Goal: Information Seeking & Learning: Learn about a topic

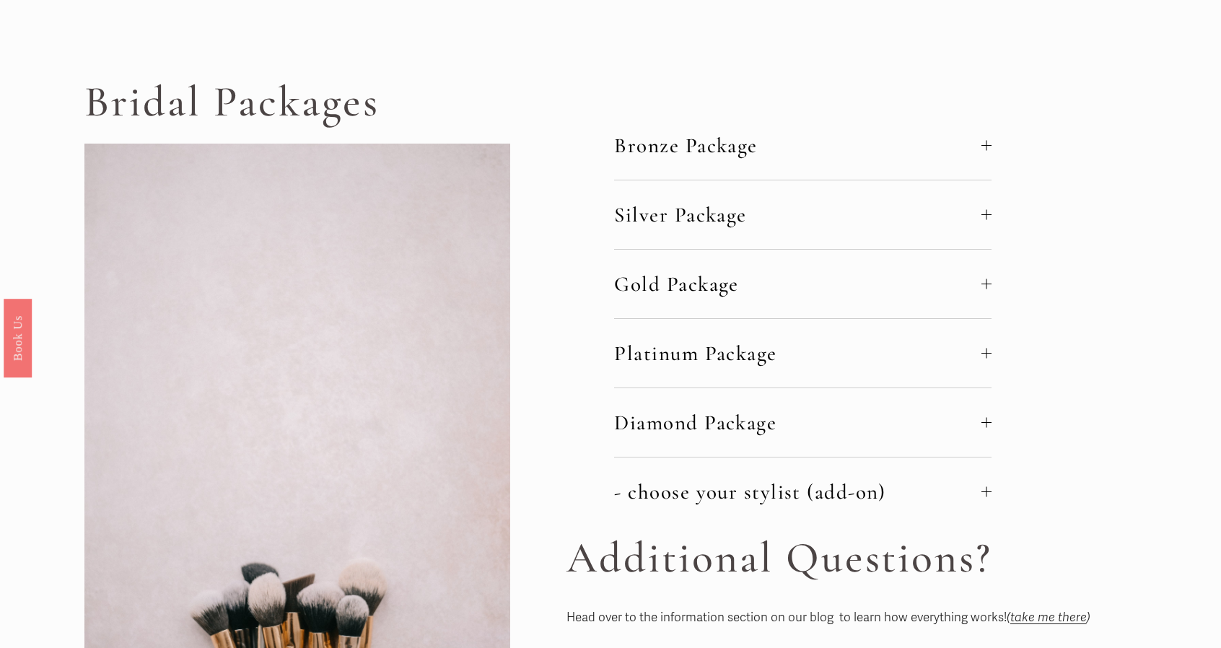
scroll to position [77, 0]
click at [978, 146] on span "Bronze Package" at bounding box center [797, 146] width 367 height 25
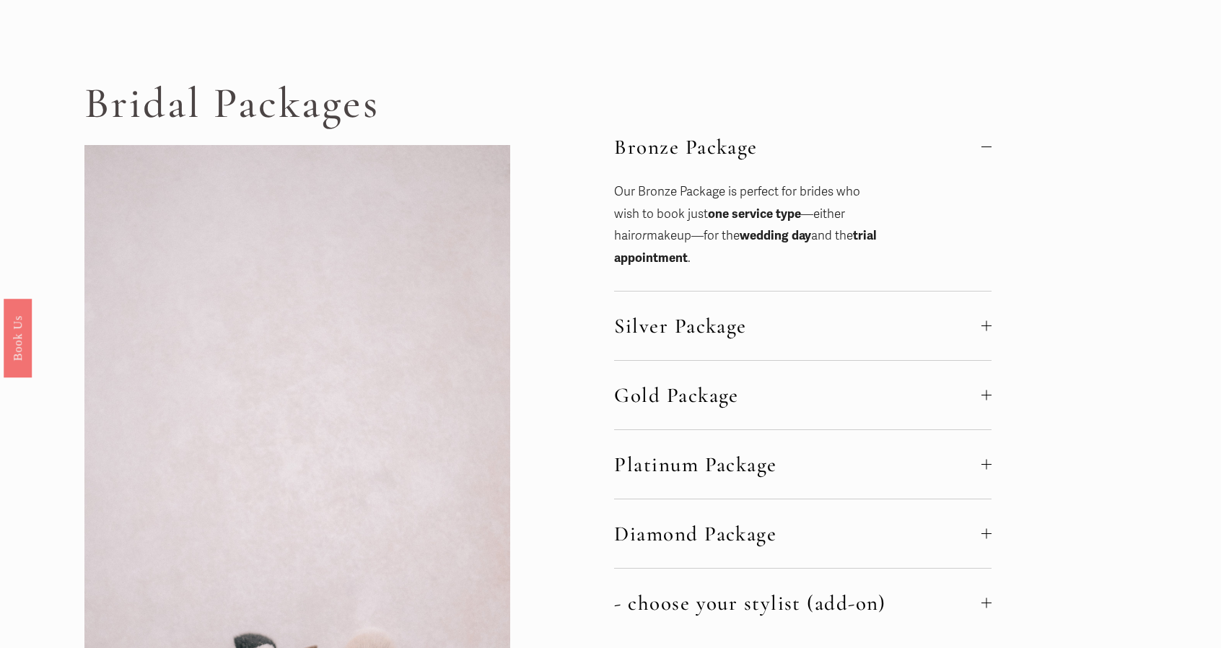
click at [988, 323] on div at bounding box center [986, 326] width 10 height 10
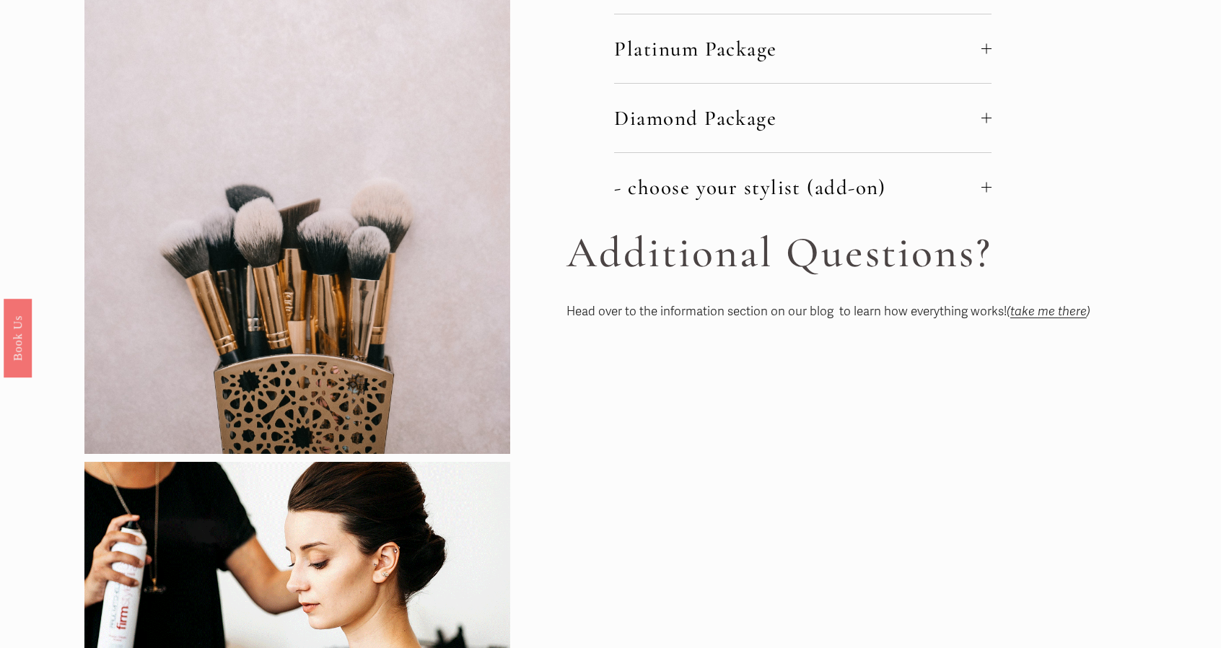
scroll to position [589, 0]
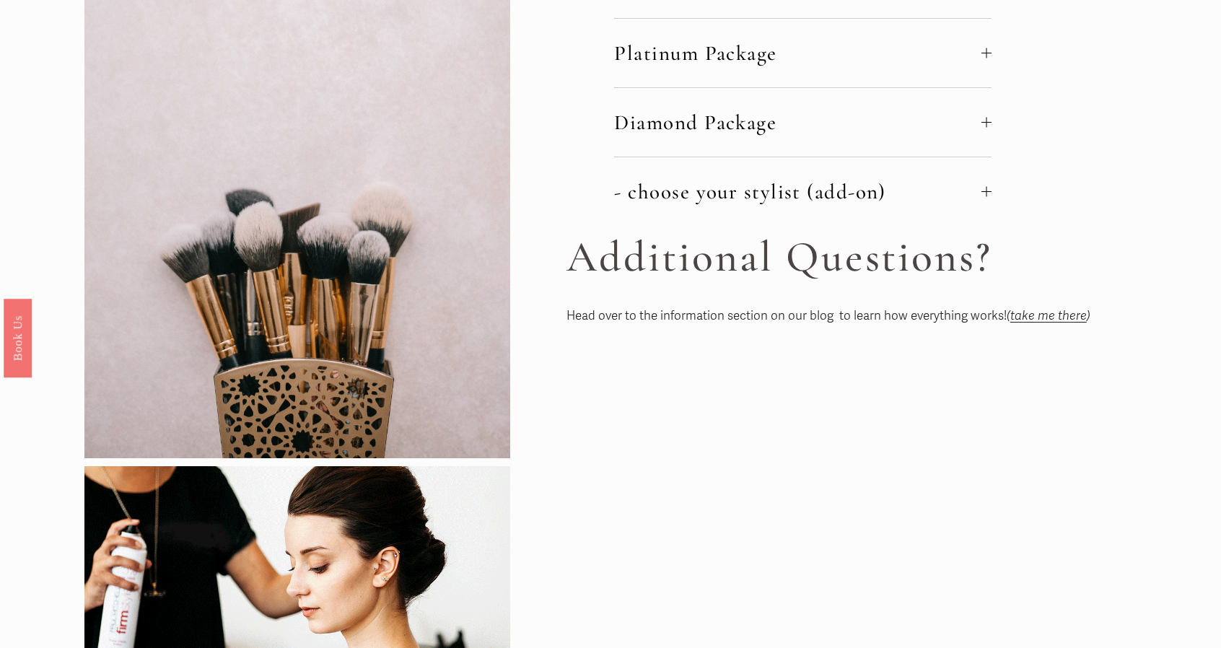
click at [1040, 311] on em "take me there" at bounding box center [1048, 315] width 76 height 15
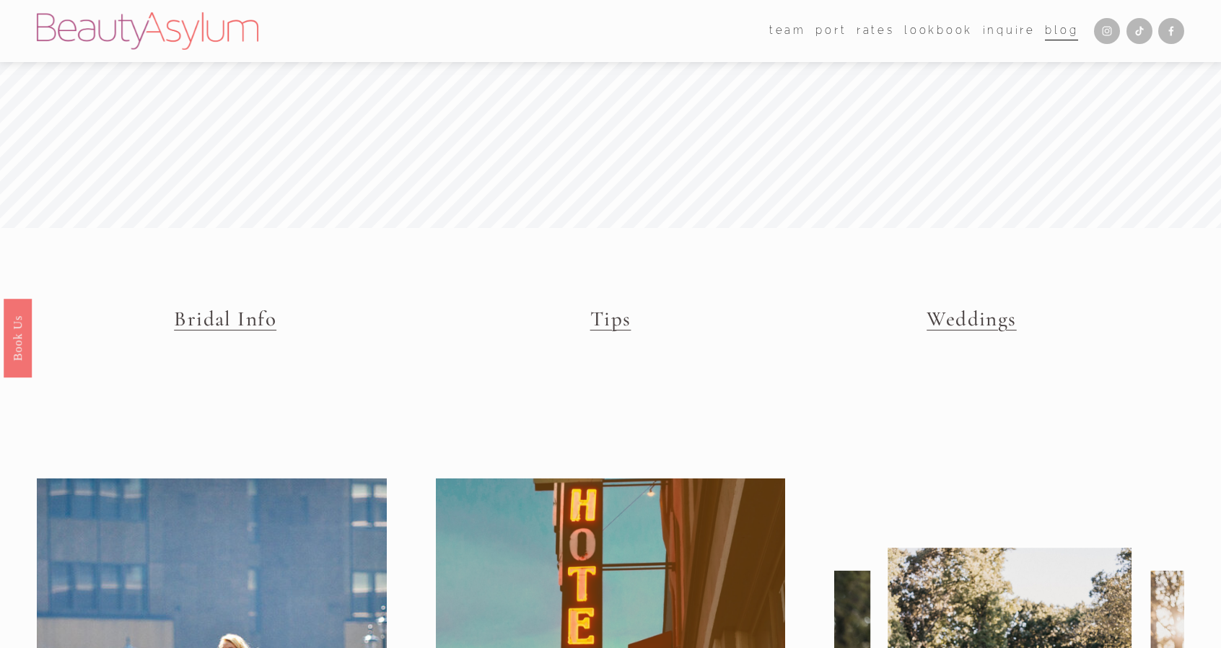
click at [951, 324] on link "Weddings" at bounding box center [971, 318] width 90 height 25
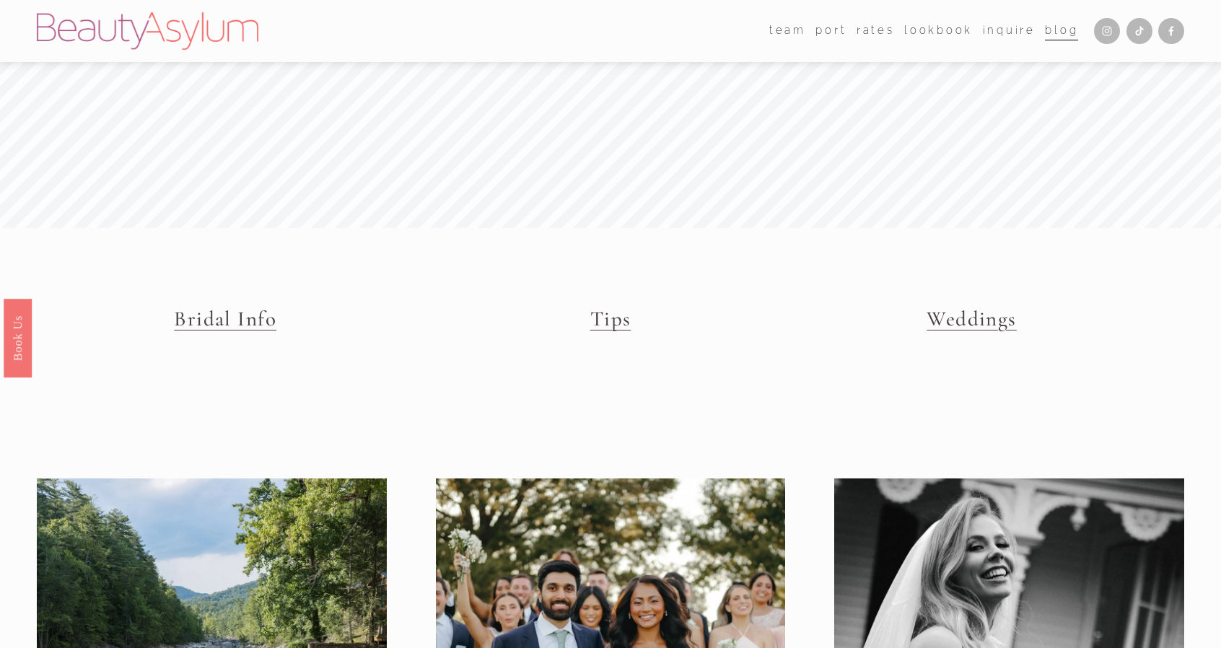
click at [599, 327] on link "Tips" at bounding box center [610, 318] width 41 height 25
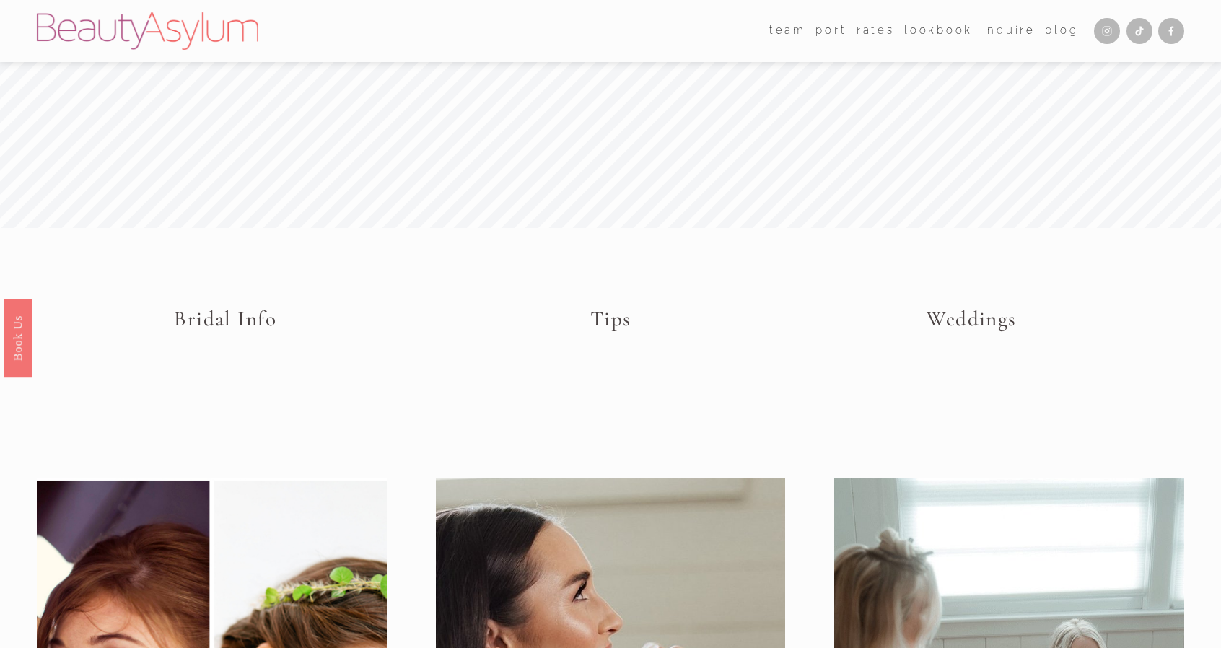
click at [234, 308] on link "Bridal Info" at bounding box center [225, 318] width 102 height 25
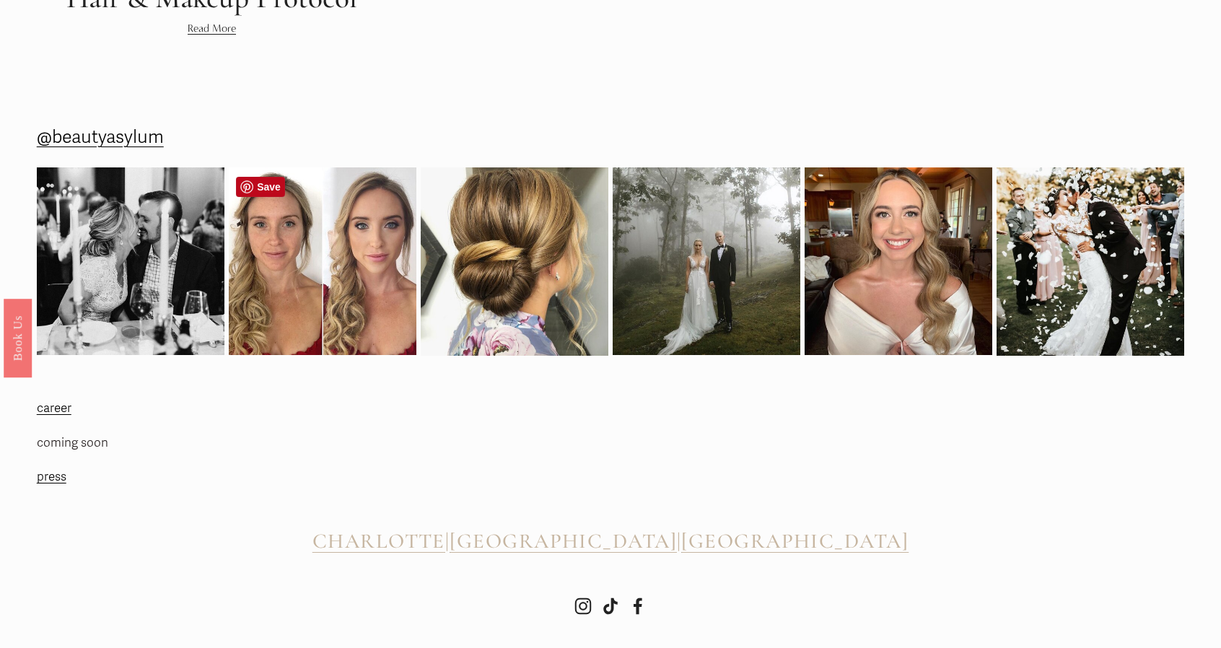
scroll to position [1709, 0]
click at [595, 552] on span "[GEOGRAPHIC_DATA]" at bounding box center [562, 540] width 227 height 25
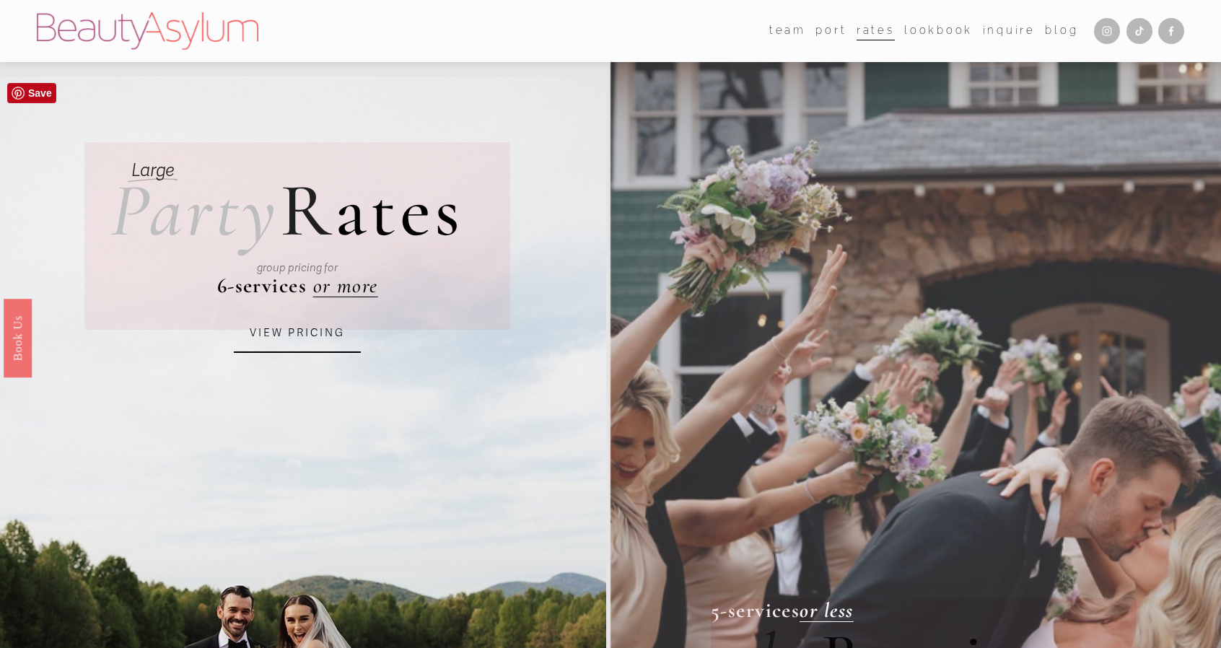
click at [294, 335] on link "VIEW PRICING" at bounding box center [297, 333] width 127 height 39
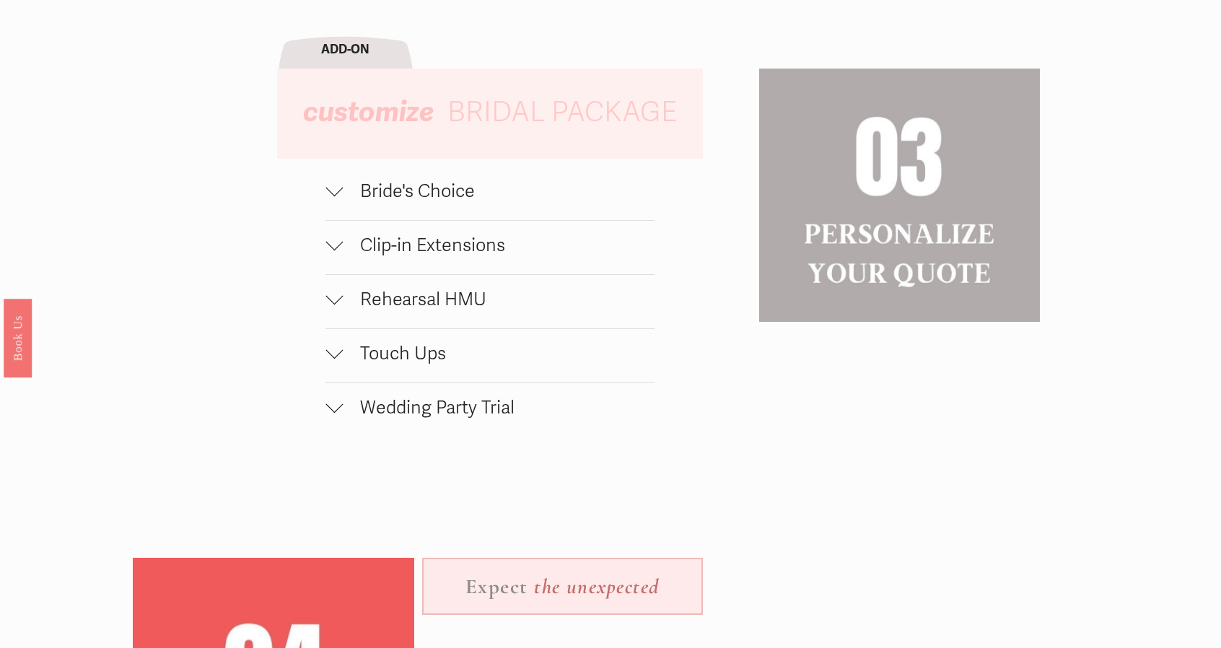
scroll to position [1476, 0]
click at [333, 196] on div at bounding box center [333, 186] width 17 height 17
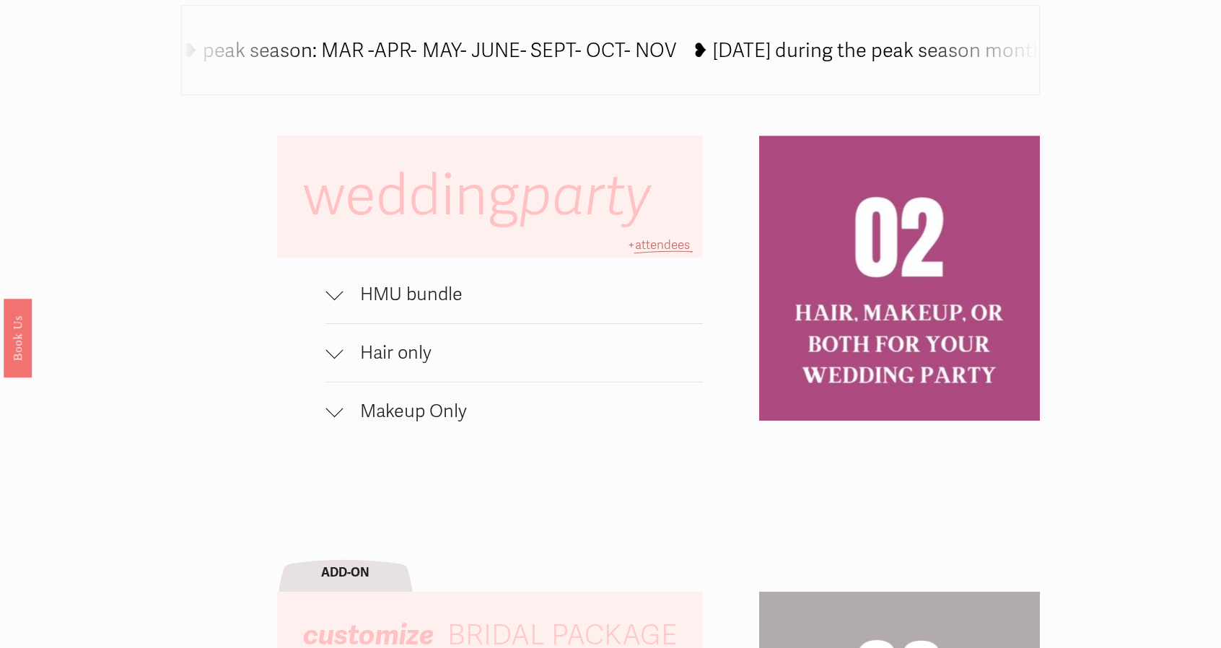
scroll to position [951, 0]
click at [335, 301] on div at bounding box center [333, 292] width 17 height 17
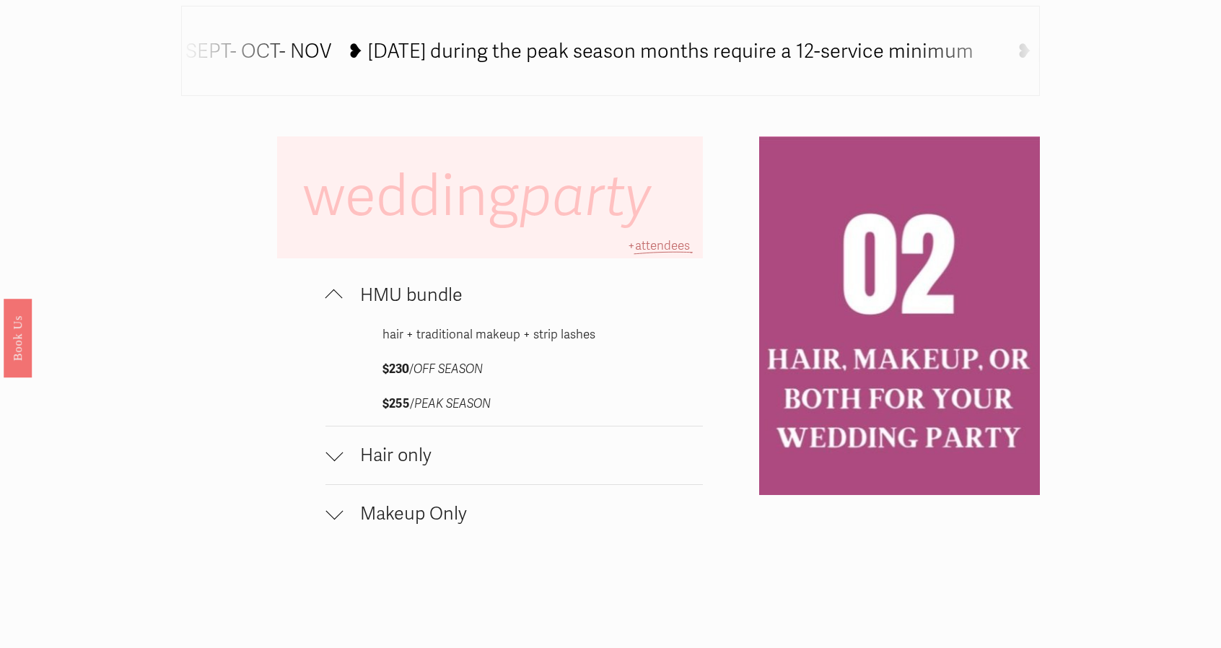
click at [341, 463] on div at bounding box center [333, 455] width 17 height 17
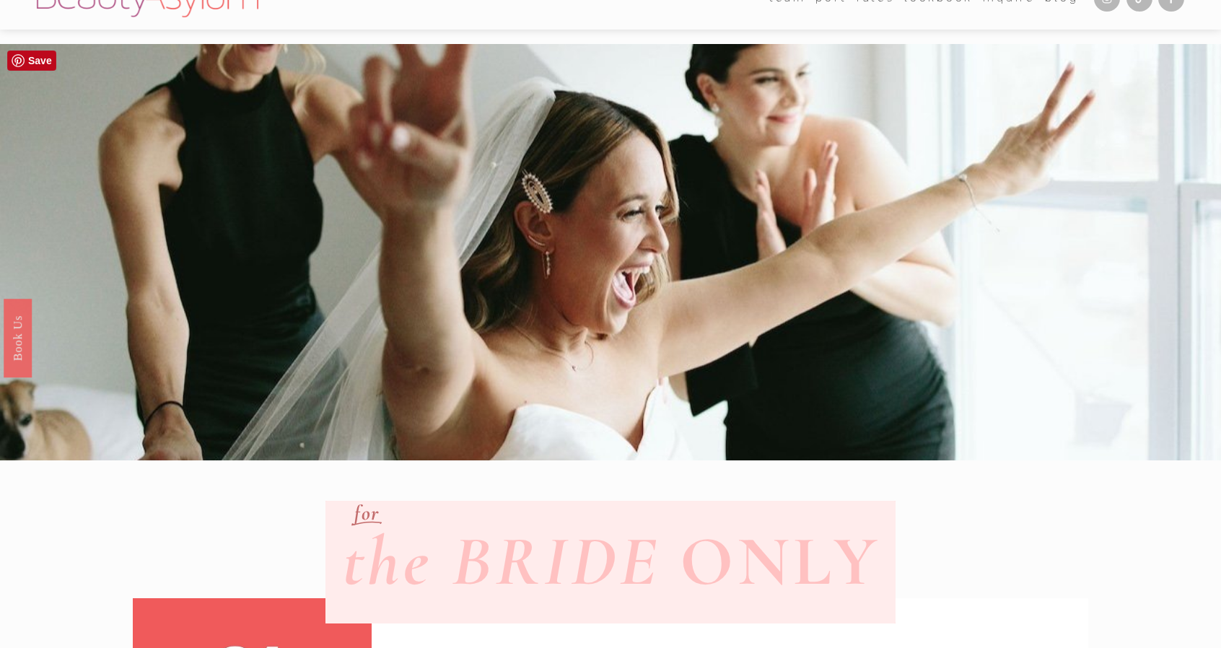
scroll to position [0, 0]
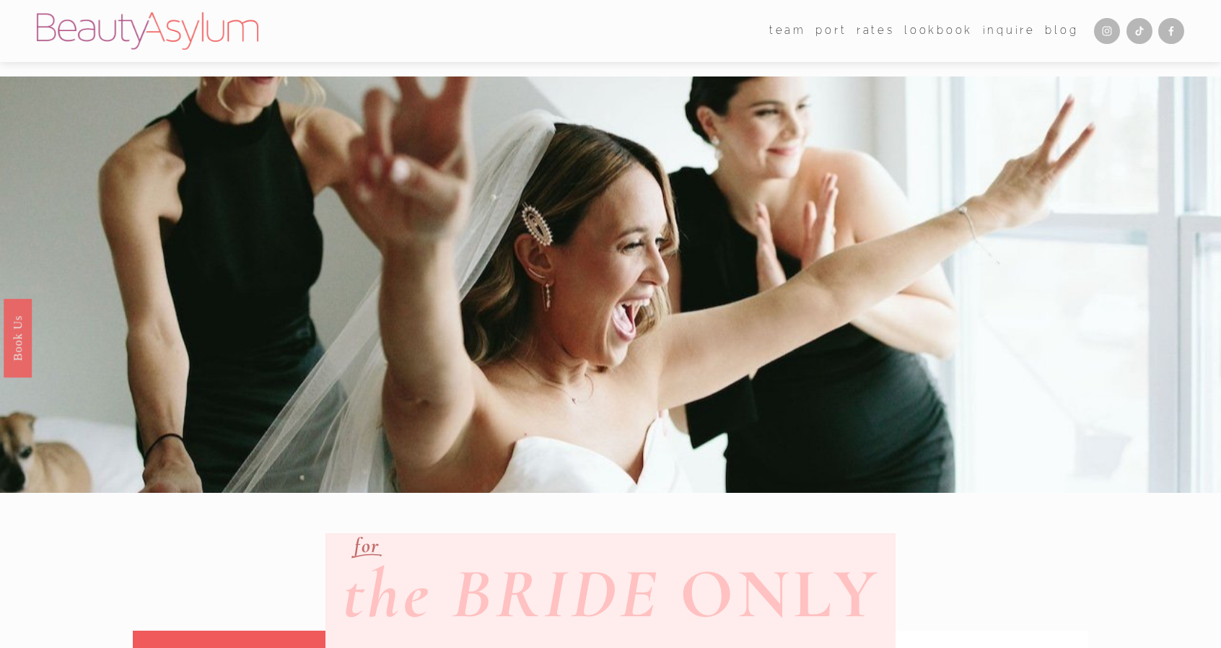
click at [883, 25] on link "Rates" at bounding box center [875, 31] width 38 height 22
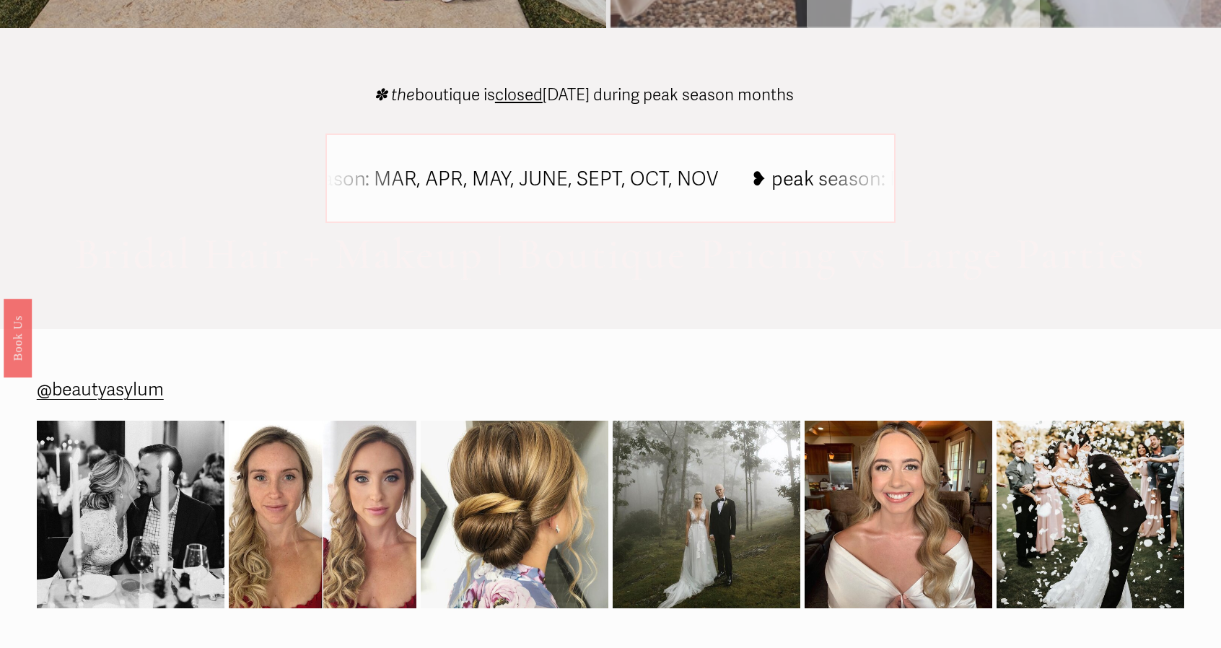
scroll to position [1332, 0]
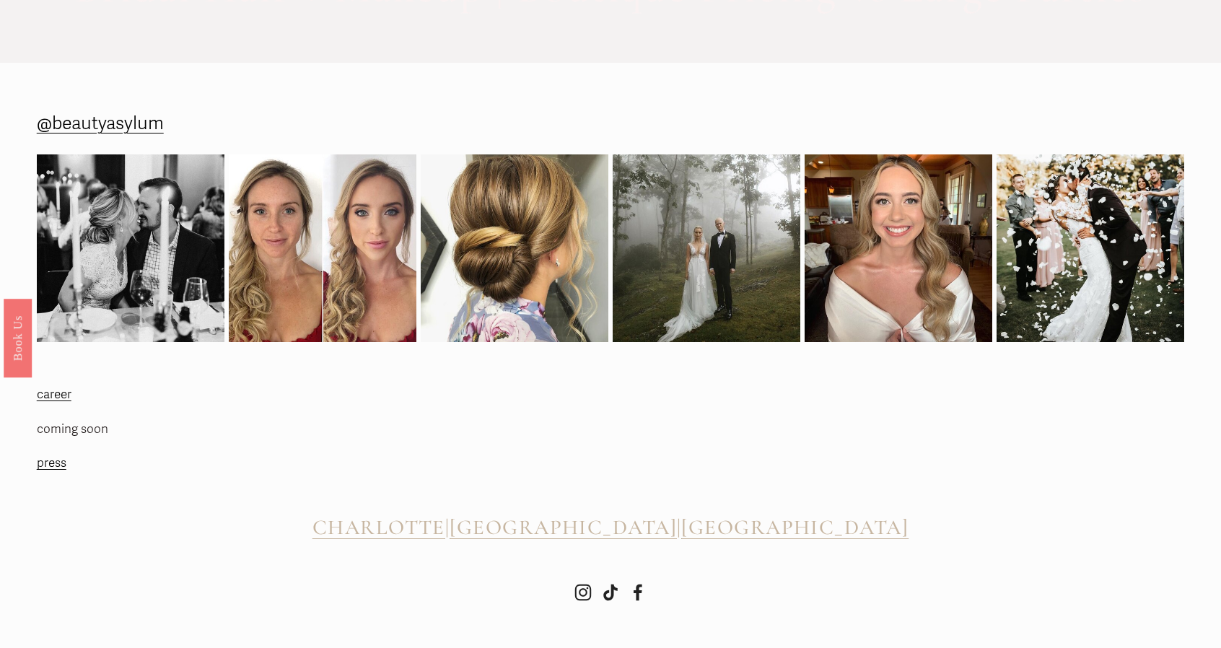
click at [584, 533] on span "[GEOGRAPHIC_DATA]" at bounding box center [562, 526] width 227 height 25
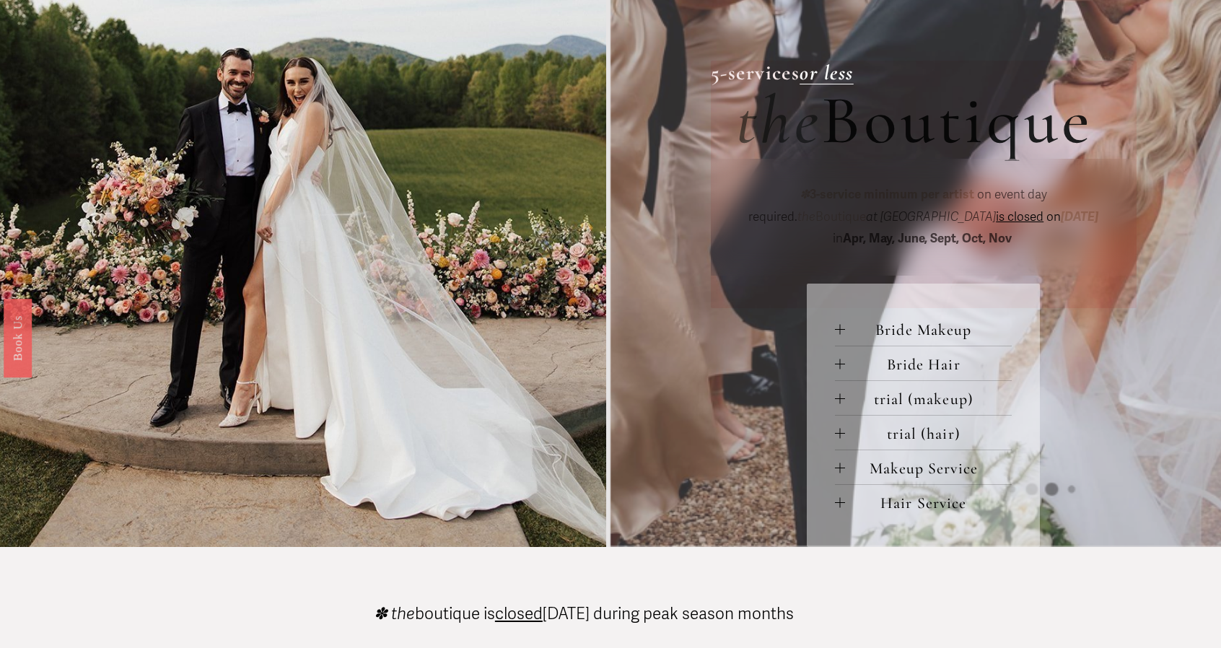
scroll to position [538, 0]
click at [840, 334] on div at bounding box center [840, 329] width 1 height 10
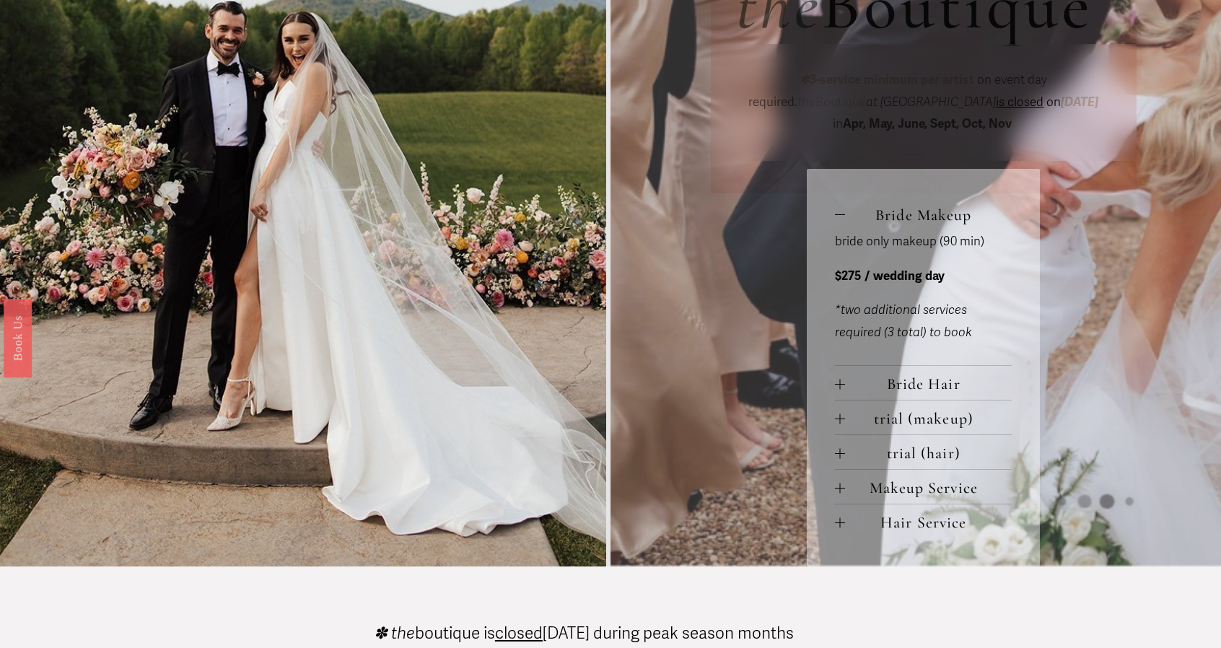
scroll to position [652, 0]
click at [837, 389] on div at bounding box center [840, 384] width 10 height 10
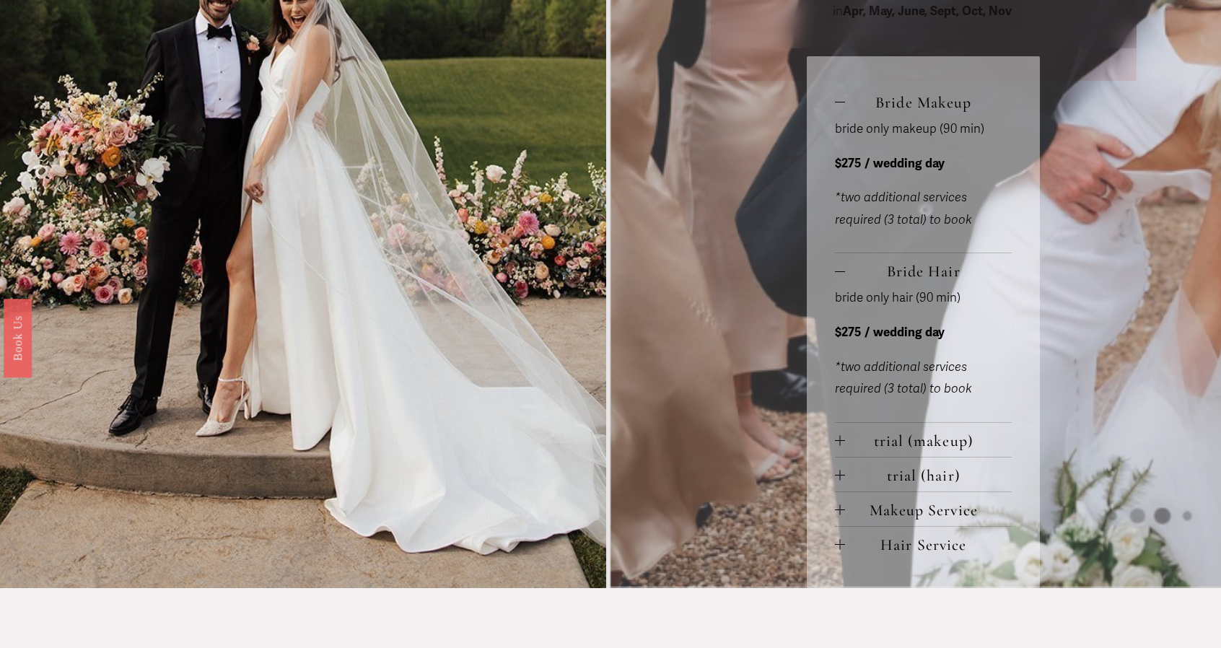
scroll to position [766, 0]
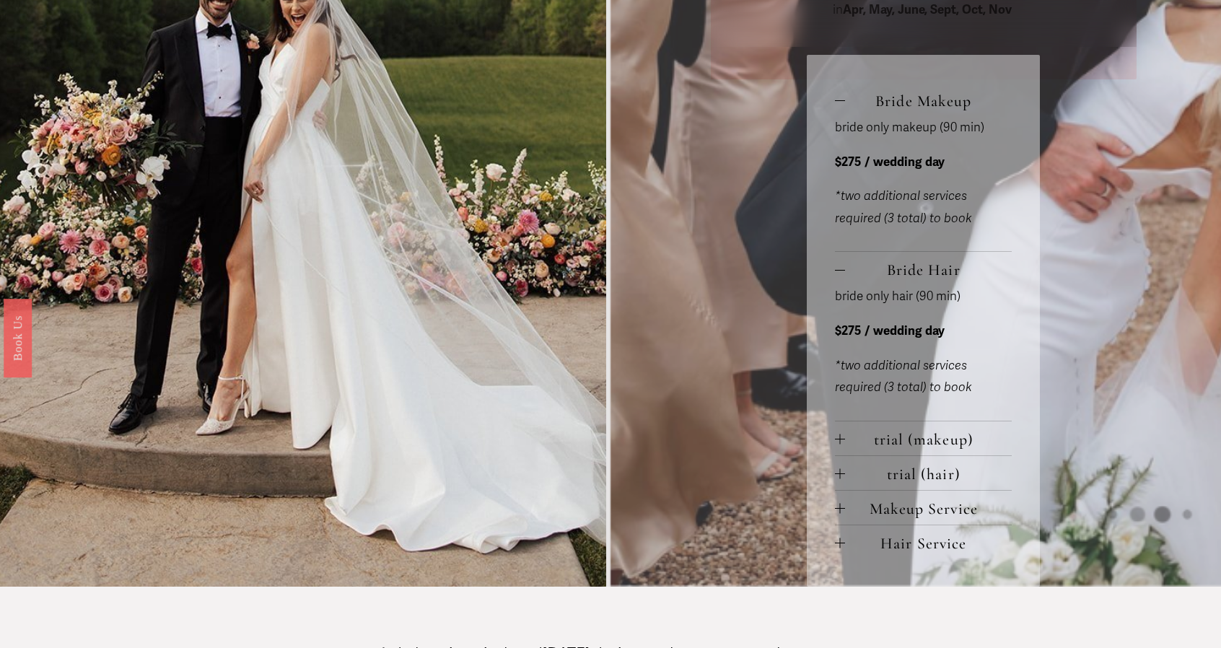
click at [837, 444] on div at bounding box center [840, 439] width 10 height 10
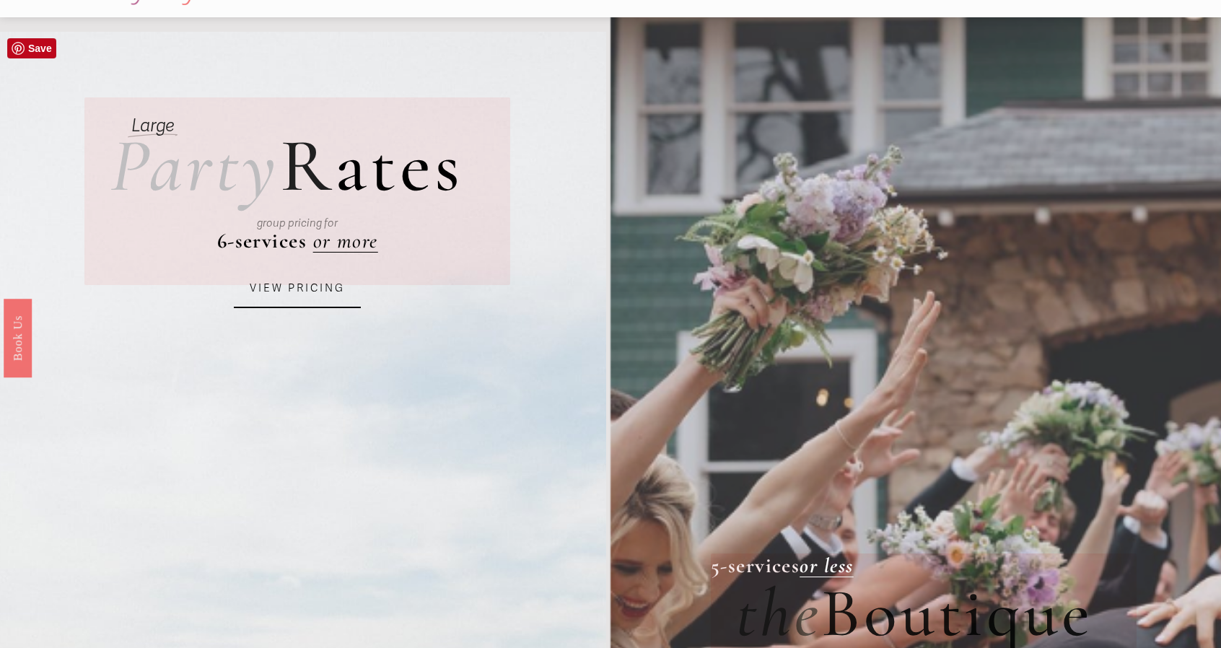
scroll to position [0, 0]
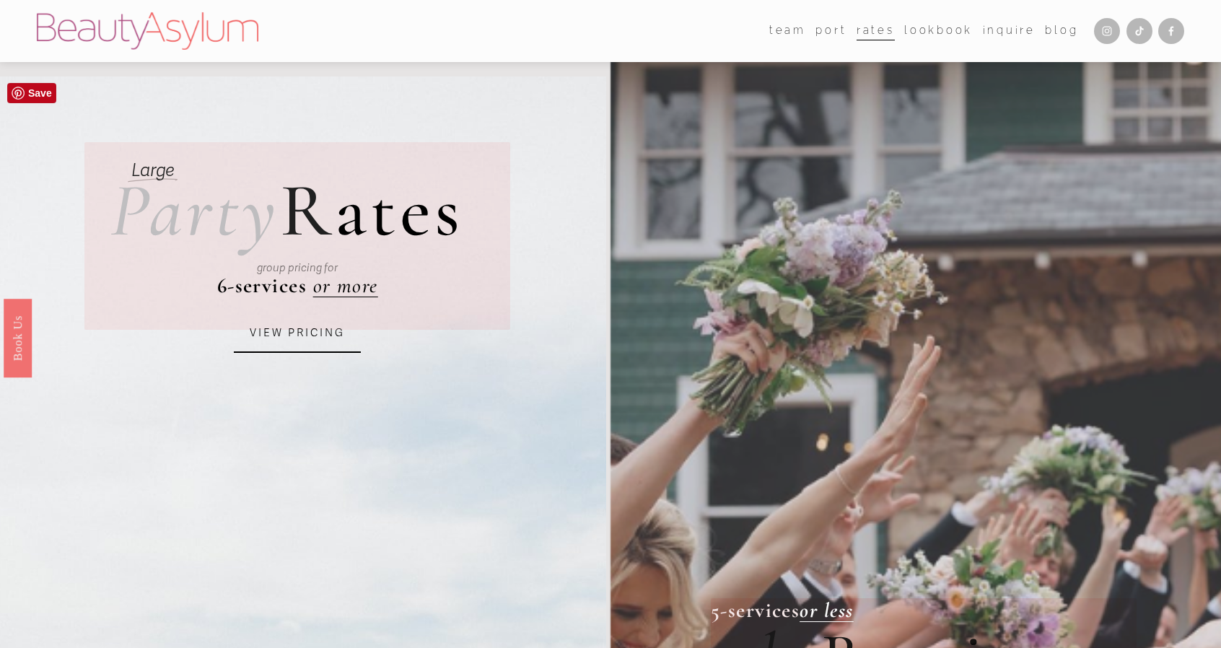
click at [296, 328] on link "VIEW PRICING" at bounding box center [297, 333] width 127 height 39
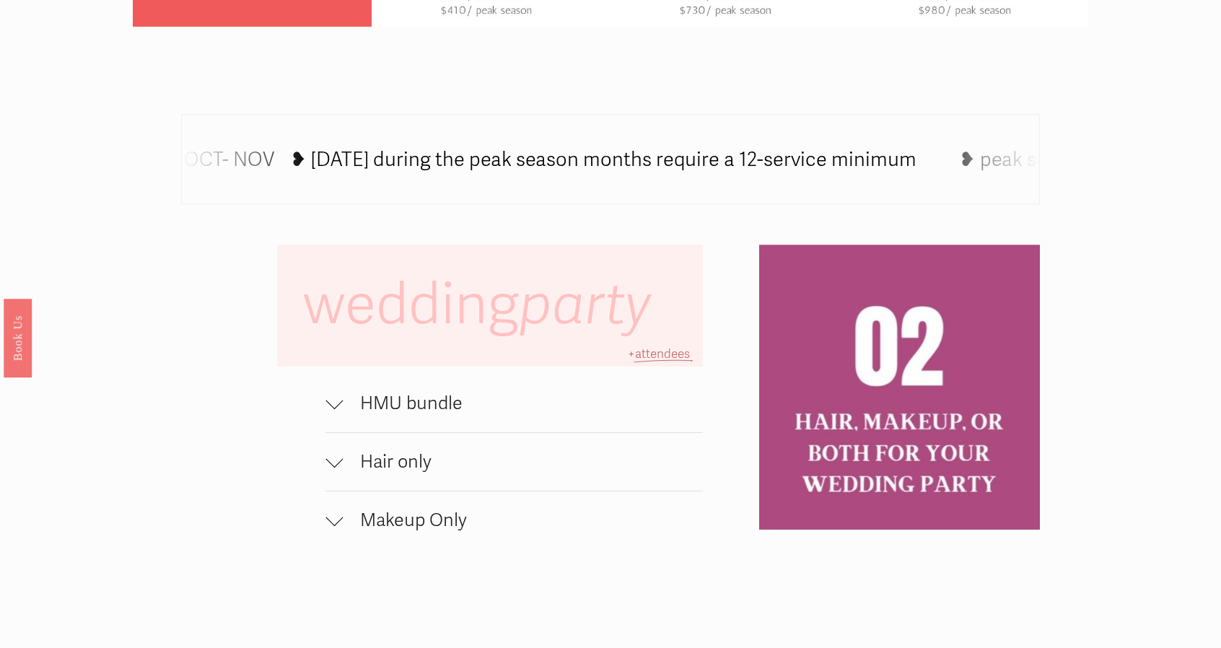
scroll to position [986, 0]
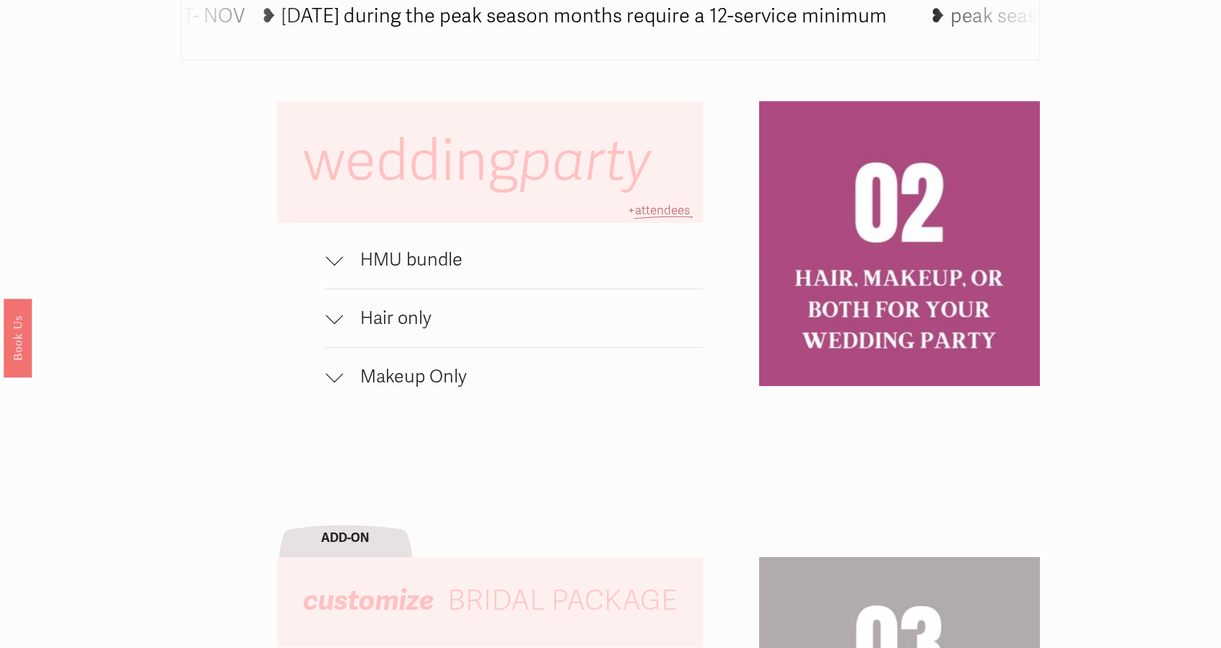
click at [437, 266] on span "HMU bundle" at bounding box center [523, 260] width 360 height 22
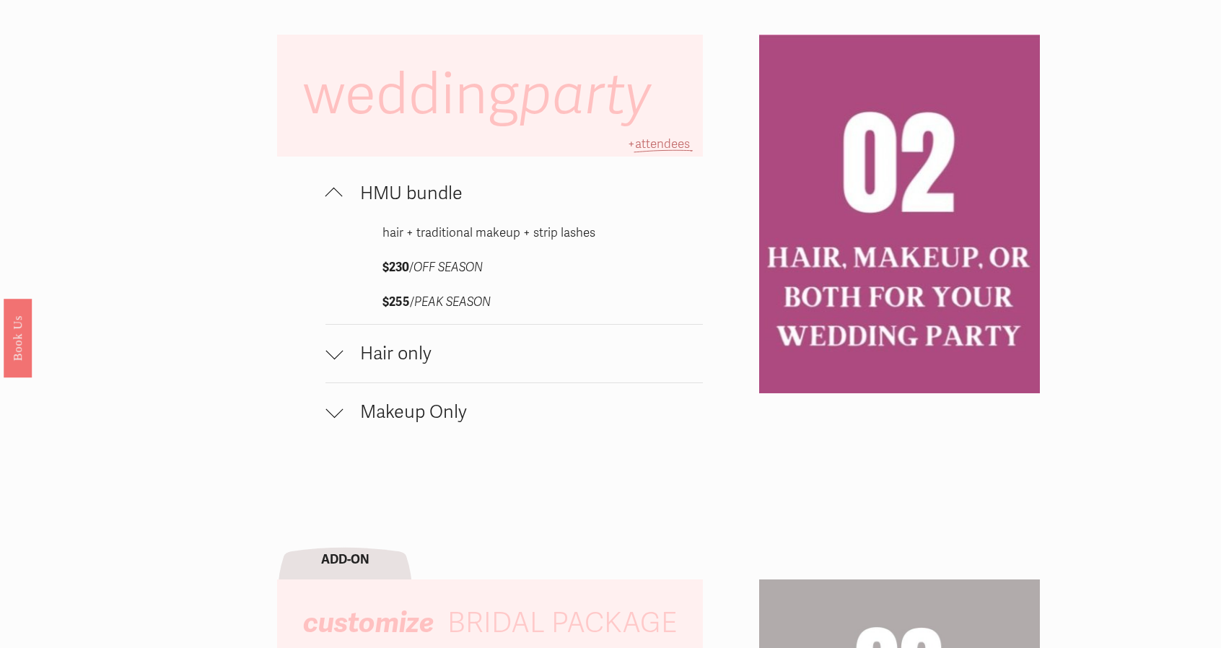
scroll to position [1053, 0]
click at [418, 380] on button "Hair only" at bounding box center [513, 353] width 377 height 58
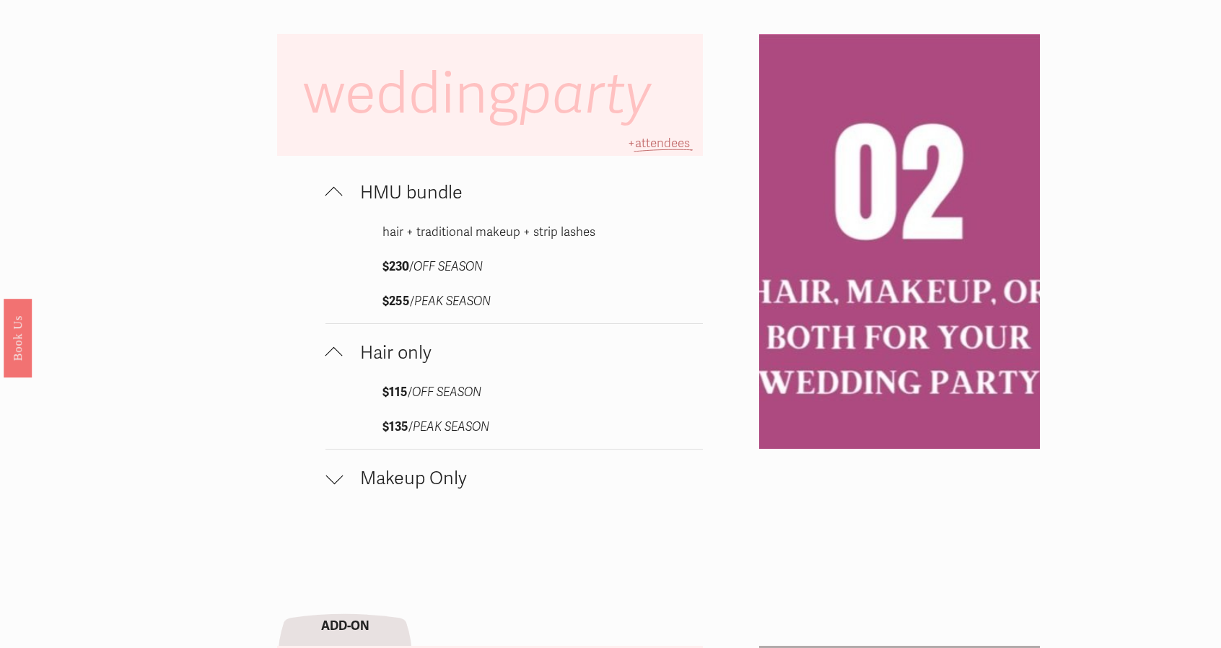
click at [426, 475] on button "Makeup Only" at bounding box center [513, 478] width 377 height 58
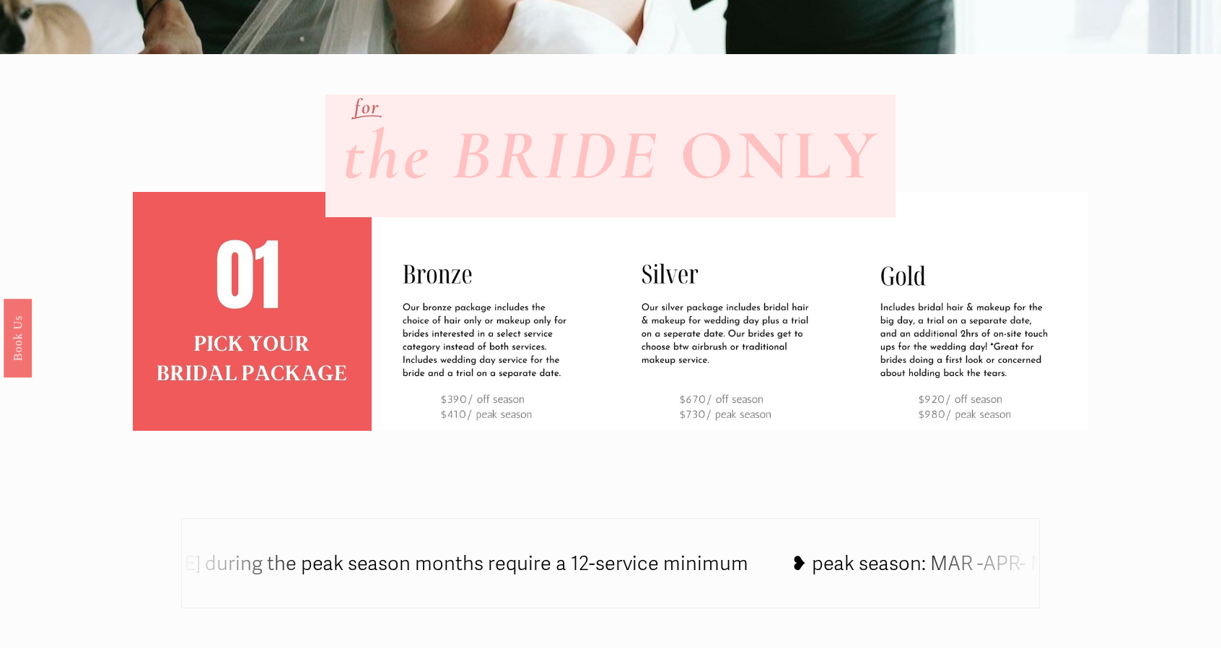
scroll to position [0, 0]
